Goal: Task Accomplishment & Management: Manage account settings

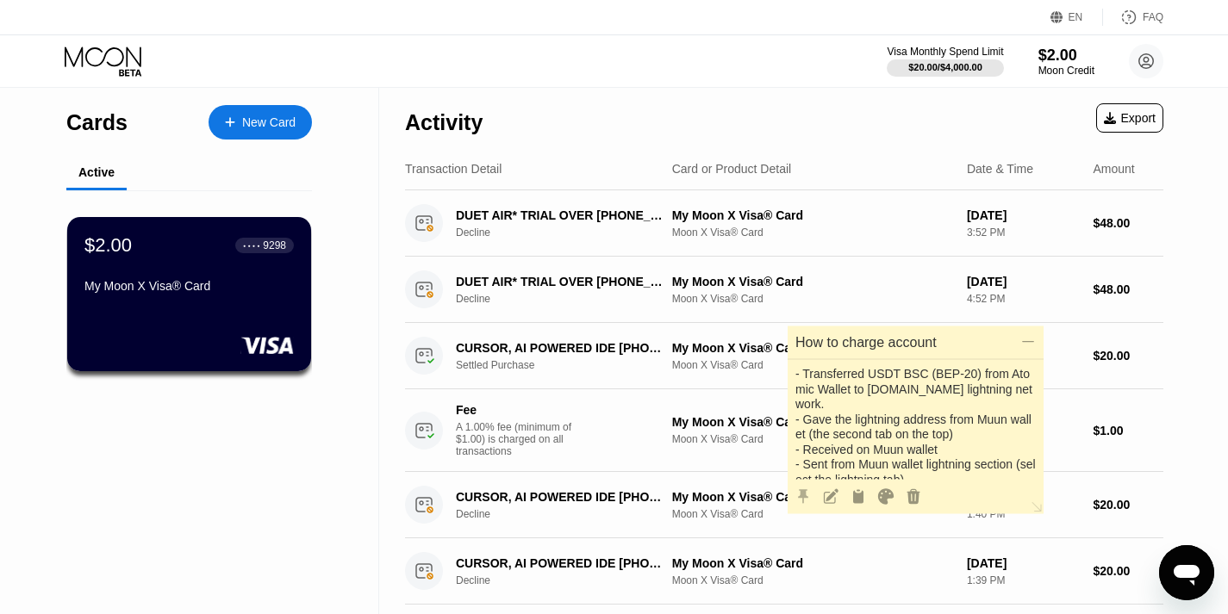
click at [930, 407] on p "- Transferred USDT BSC (BEP-20) from Atomic Wallet to [DOMAIN_NAME] lightning n…" at bounding box center [915, 424] width 242 height 128
click at [921, 416] on p "- Transferred USDT BSC (BEP-20) from Atomic Wallet to [DOMAIN_NAME] lightning n…" at bounding box center [915, 424] width 242 height 128
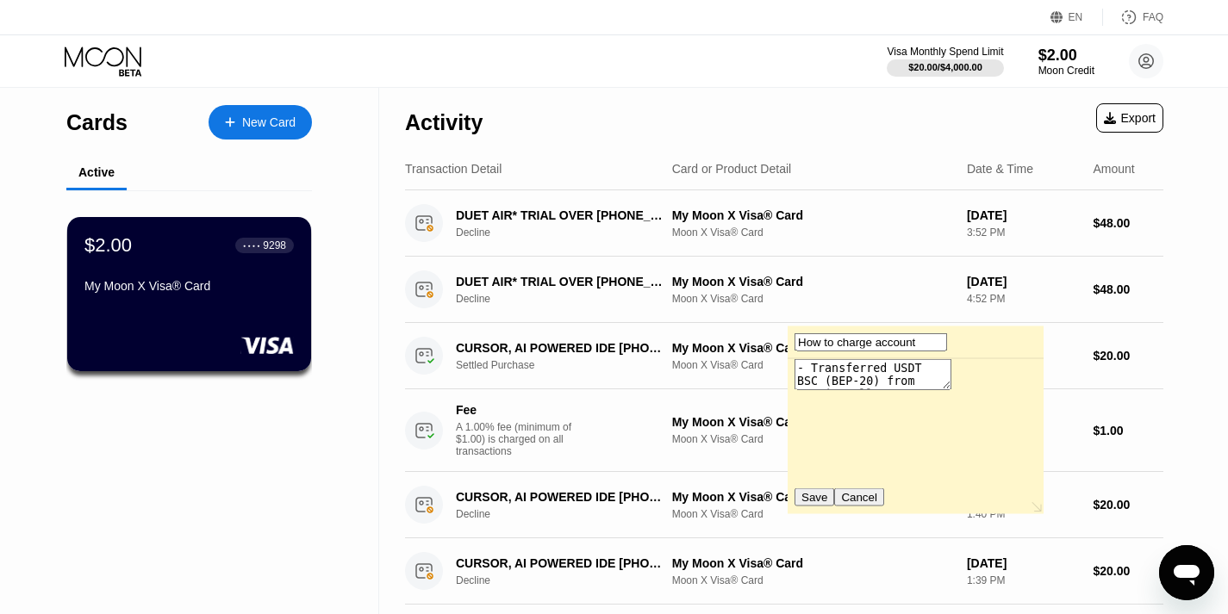
click at [921, 390] on textarea "- Transferred USDT BSC (BEP-20) from Atomic Wallet to [DOMAIN_NAME] lightning n…" at bounding box center [872, 374] width 157 height 31
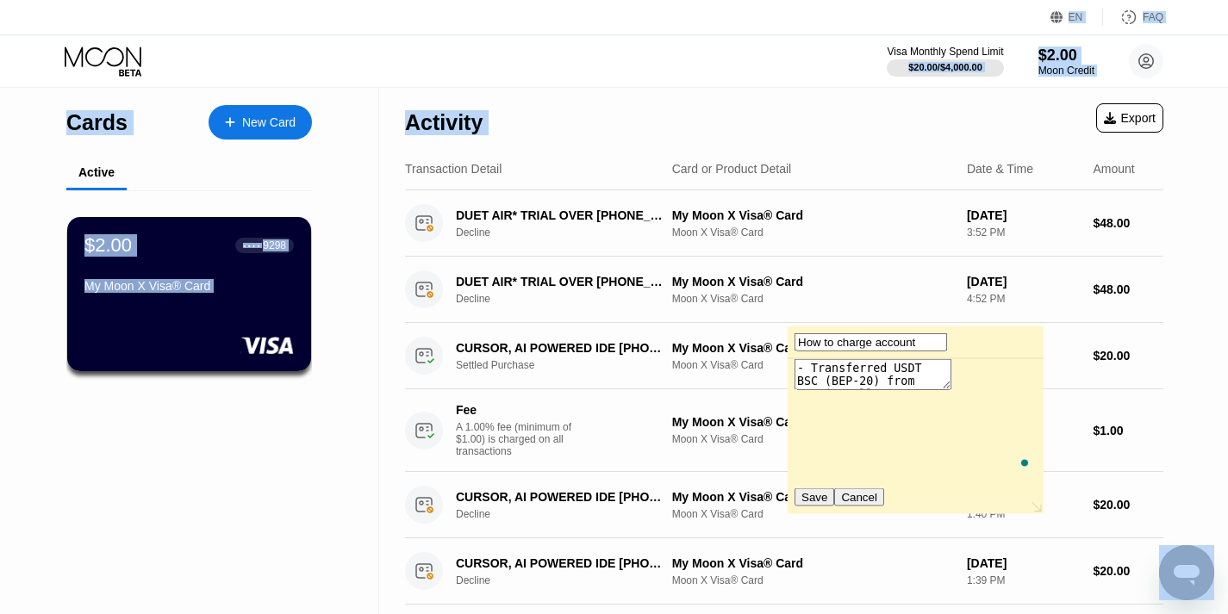
click at [908, 390] on textarea "- Transferred USDT BSC (BEP-20) from Atomic Wallet to [DOMAIN_NAME] lightning n…" at bounding box center [872, 374] width 157 height 31
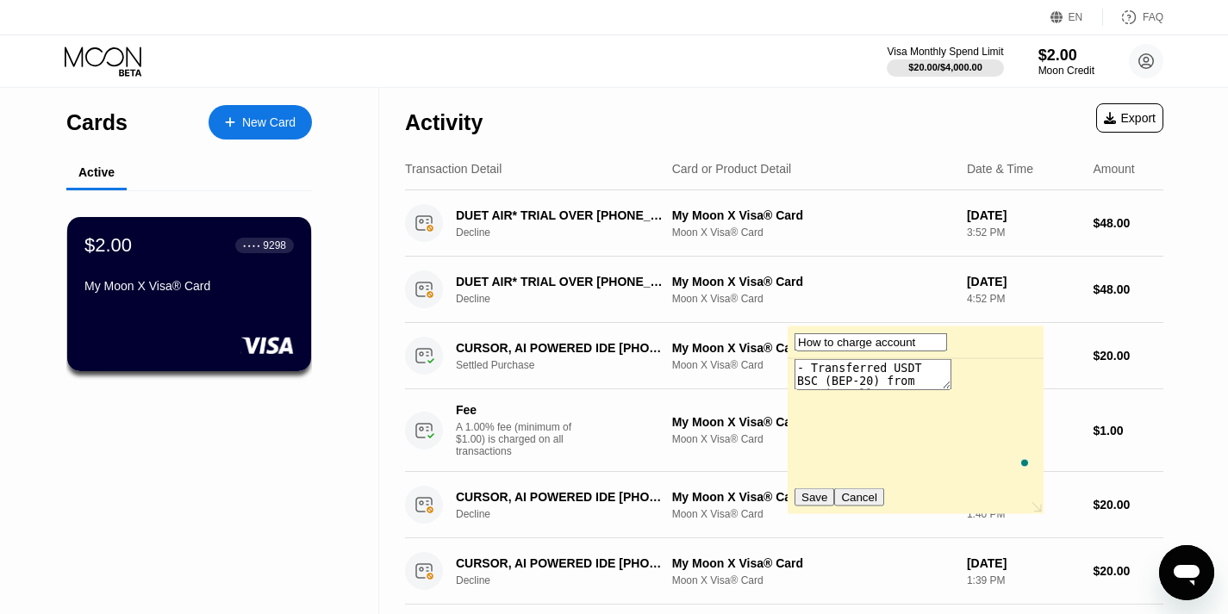
drag, startPoint x: 891, startPoint y: 471, endPoint x: 793, endPoint y: 371, distance: 140.1
click at [794, 371] on textarea "- Transferred USDT BSC (BEP-20) from Atomic Wallet to [DOMAIN_NAME] lightning n…" at bounding box center [872, 374] width 157 height 31
click at [832, 498] on button "Save" at bounding box center [814, 497] width 40 height 18
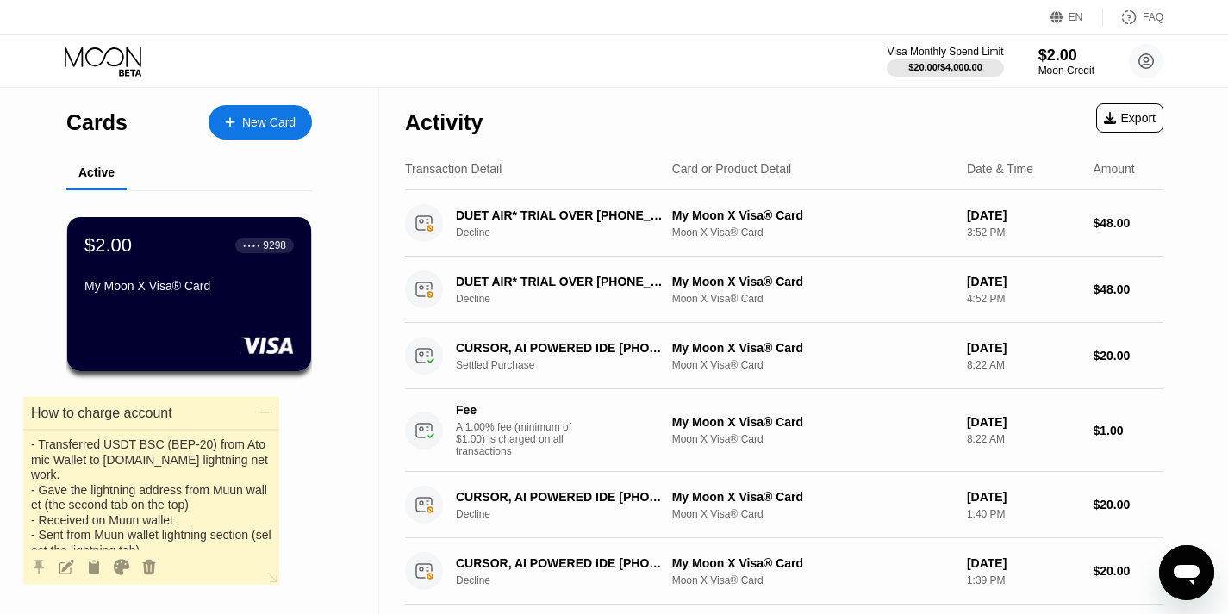
drag, startPoint x: 924, startPoint y: 345, endPoint x: 160, endPoint y: 416, distance: 767.4
click at [160, 416] on h2 "How to charge account" at bounding box center [140, 413] width 221 height 19
